Goal: Transaction & Acquisition: Purchase product/service

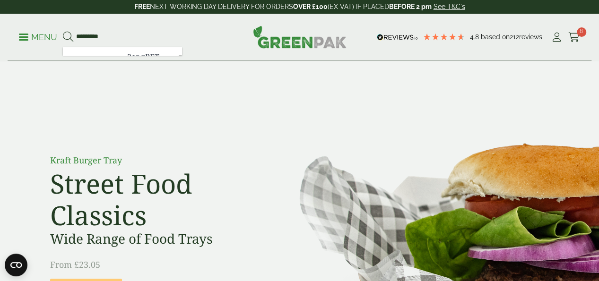
type input "*********"
click at [63, 31] on button at bounding box center [68, 37] width 10 height 12
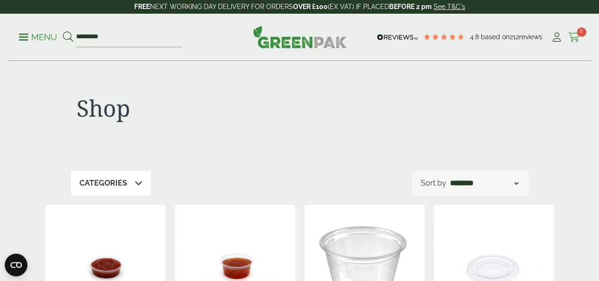
click at [573, 38] on icon at bounding box center [574, 37] width 12 height 9
